Goal: Book appointment/travel/reservation

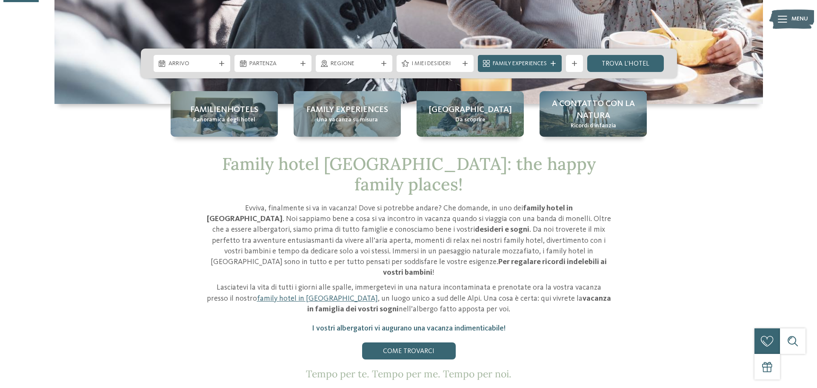
scroll to position [128, 0]
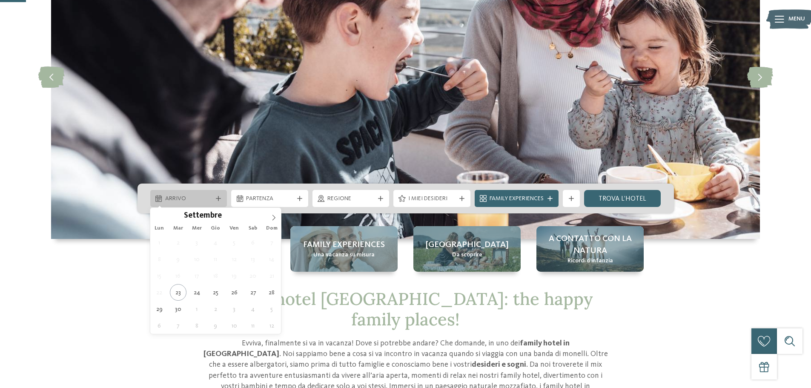
click at [210, 199] on span "Arrivo" at bounding box center [188, 199] width 47 height 9
click at [275, 219] on icon at bounding box center [274, 218] width 6 height 6
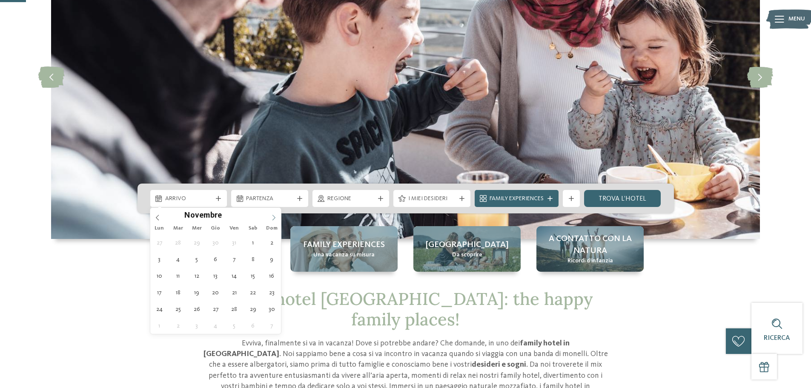
click at [275, 218] on icon at bounding box center [273, 218] width 3 height 6
type input "****"
click at [275, 218] on icon at bounding box center [273, 218] width 3 height 6
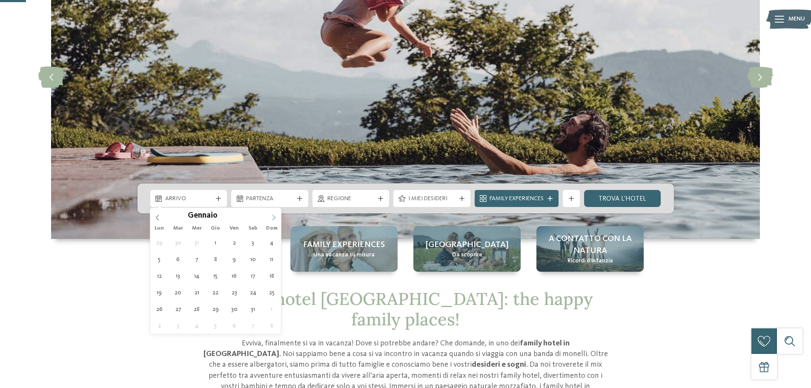
click at [275, 218] on icon at bounding box center [273, 218] width 3 height 6
type div "01.02.2026"
type input "****"
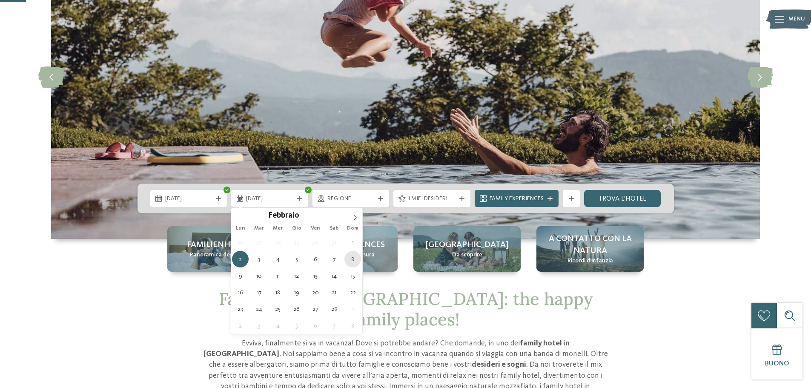
type div "08.02.2026"
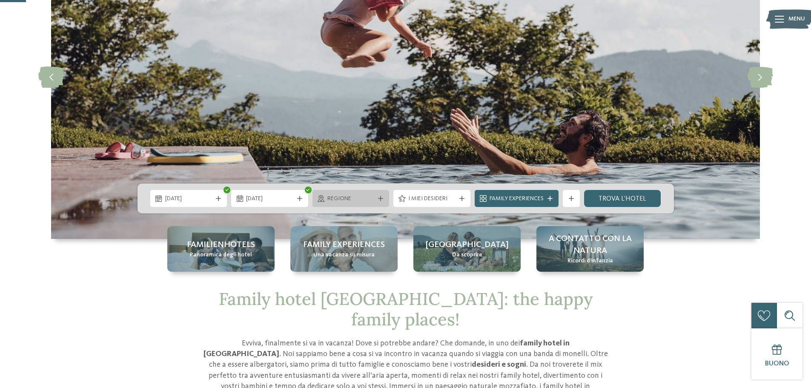
click at [375, 197] on div "Regione" at bounding box center [351, 198] width 52 height 9
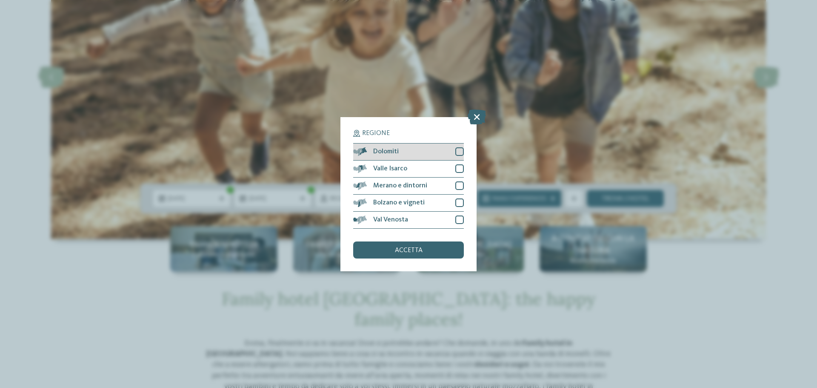
click at [454, 151] on div "Dolomiti" at bounding box center [408, 151] width 111 height 17
click at [393, 253] on div "accetta" at bounding box center [408, 249] width 111 height 17
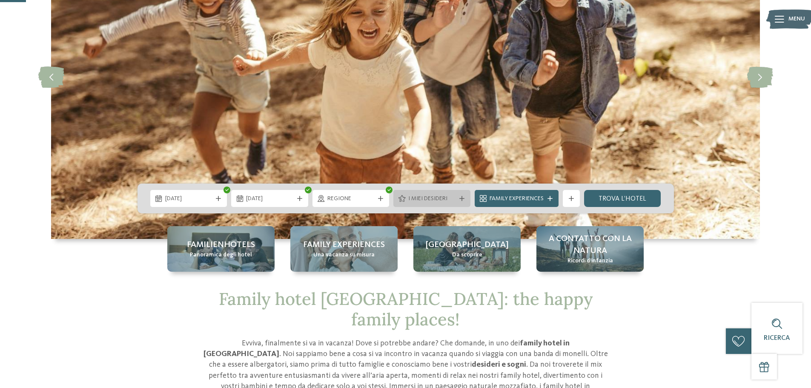
click at [418, 198] on span "I miei desideri" at bounding box center [431, 199] width 47 height 9
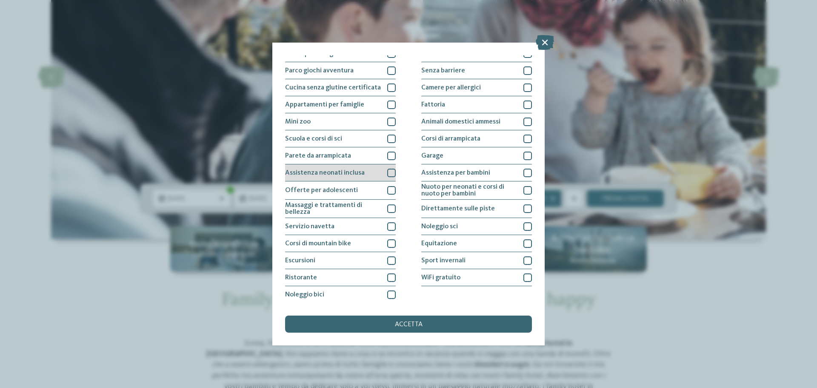
scroll to position [60, 0]
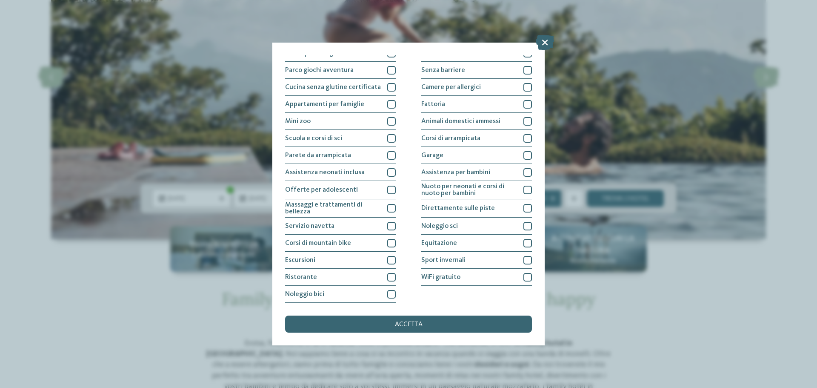
drag, startPoint x: 383, startPoint y: 275, endPoint x: 397, endPoint y: 271, distance: 14.1
click at [384, 275] on div "Ristorante" at bounding box center [340, 277] width 111 height 17
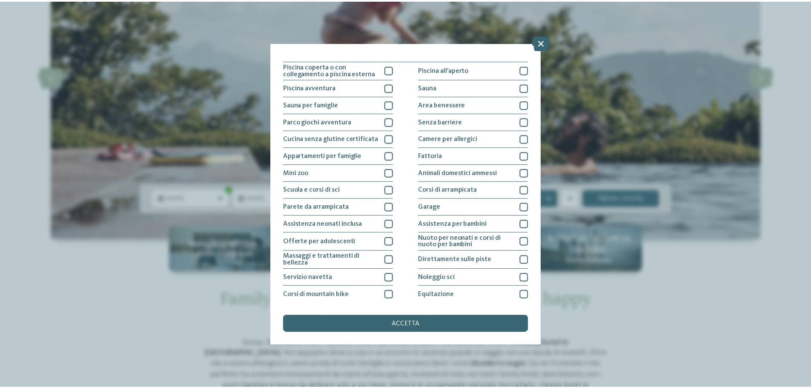
scroll to position [0, 0]
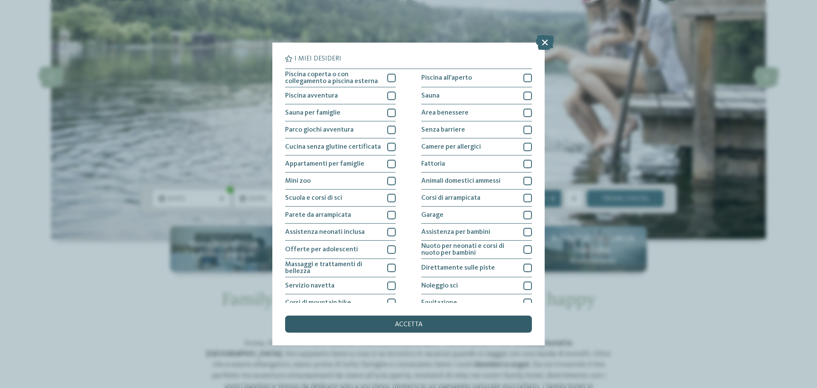
click at [379, 327] on div "accetta" at bounding box center [408, 323] width 247 height 17
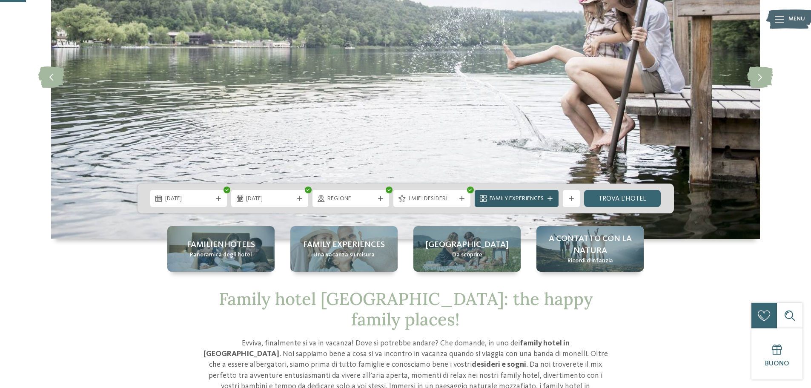
click at [539, 198] on span "Family Experiences" at bounding box center [517, 199] width 54 height 9
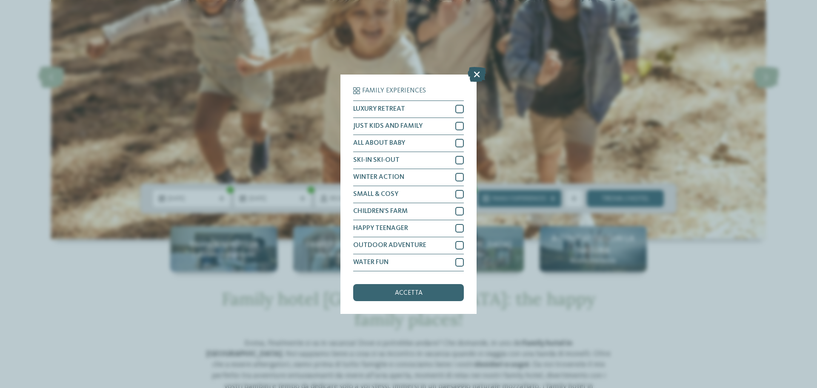
click at [478, 74] on icon at bounding box center [477, 73] width 18 height 15
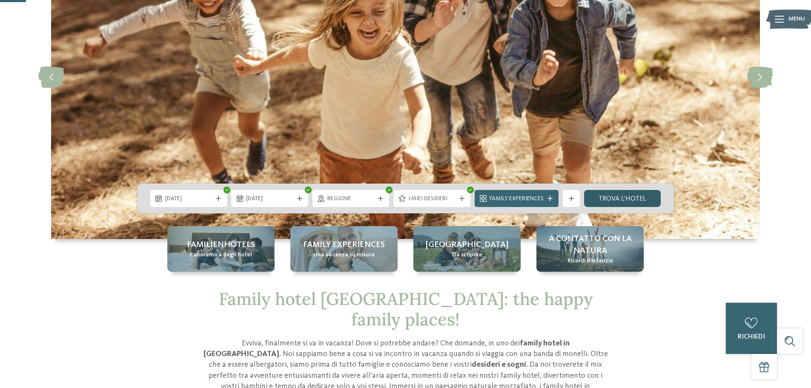
click at [635, 198] on link "trova l’hotel" at bounding box center [622, 198] width 77 height 17
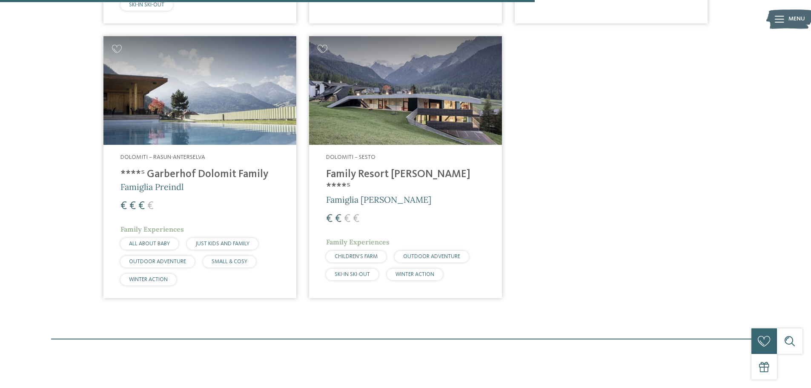
scroll to position [875, 0]
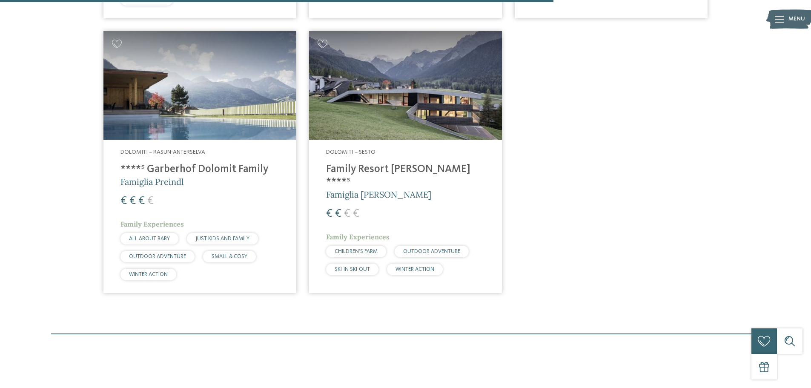
click at [349, 175] on h4 "Family Resort [PERSON_NAME] ****ˢ" at bounding box center [405, 176] width 159 height 26
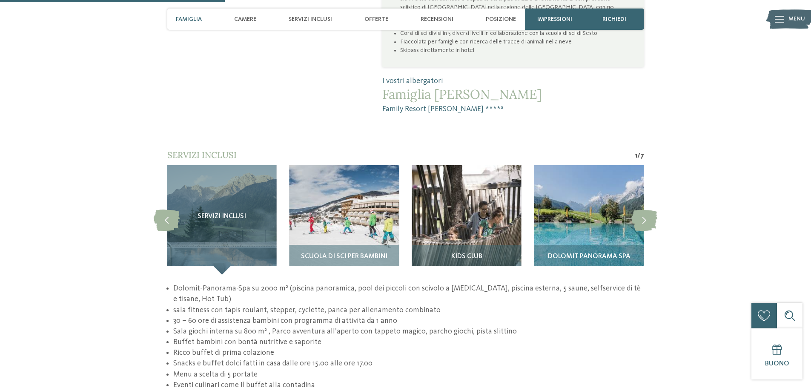
scroll to position [724, 0]
